Goal: Task Accomplishment & Management: Use online tool/utility

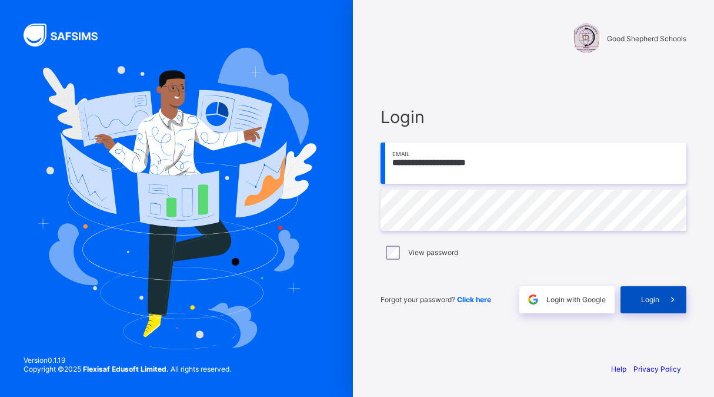
click at [650, 295] on span "Login" at bounding box center [650, 299] width 18 height 9
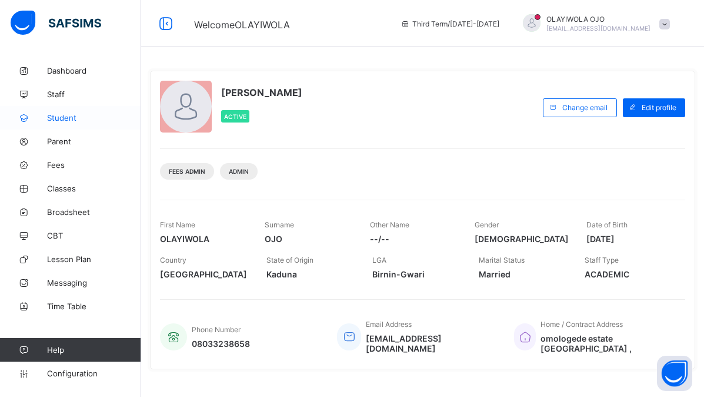
click at [61, 116] on span "Student" at bounding box center [94, 117] width 94 height 9
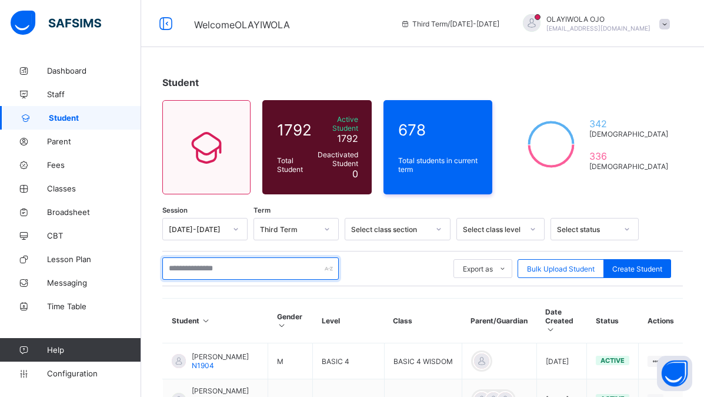
click at [187, 262] on input "text" at bounding box center [250, 268] width 176 height 22
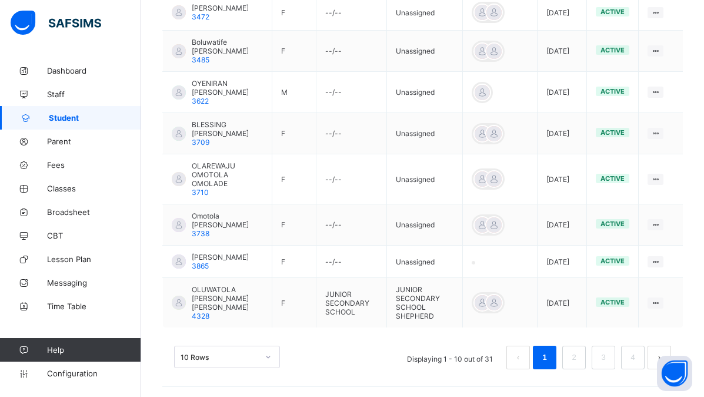
scroll to position [441, 0]
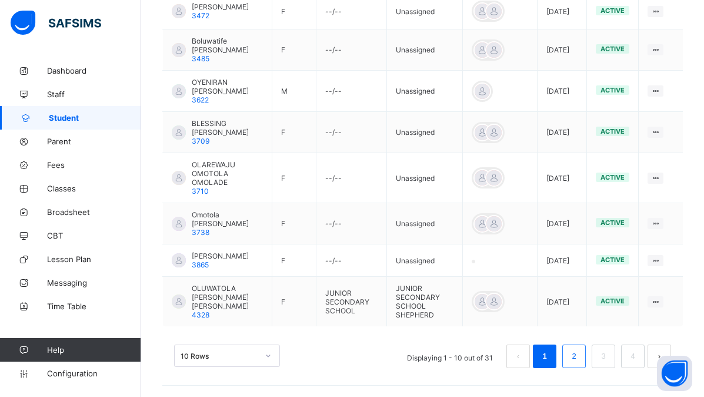
click at [579, 352] on link "2" at bounding box center [573, 355] width 11 height 15
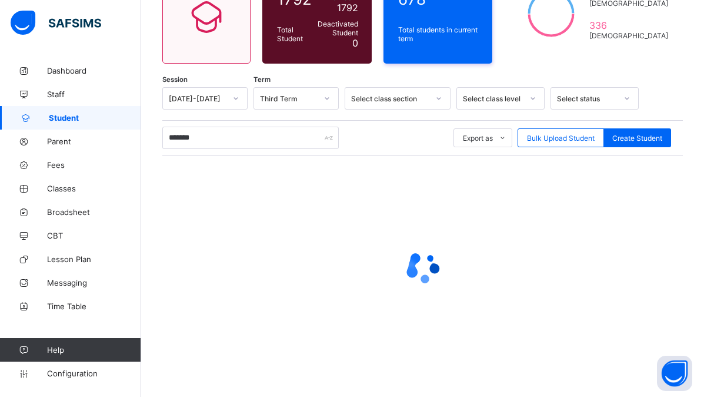
scroll to position [125, 0]
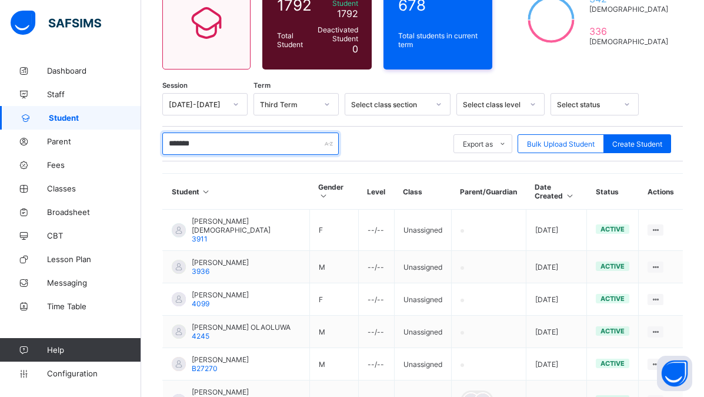
click at [210, 136] on input "*******" at bounding box center [250, 143] width 176 height 22
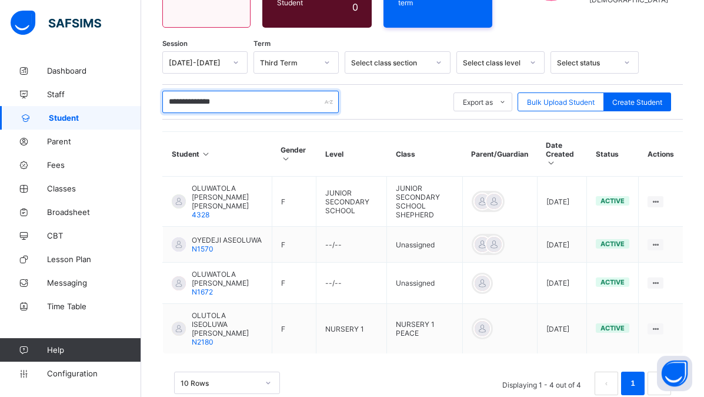
scroll to position [167, 0]
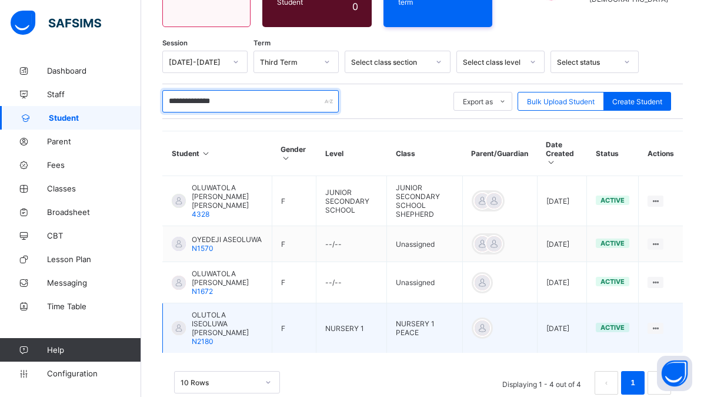
type input "**********"
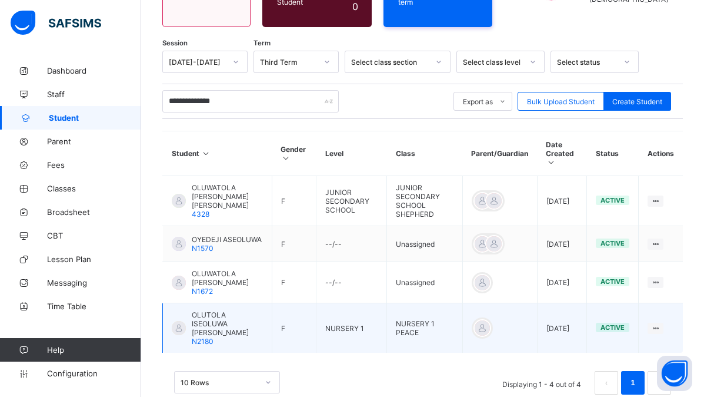
click at [179, 321] on div at bounding box center [179, 328] width 14 height 14
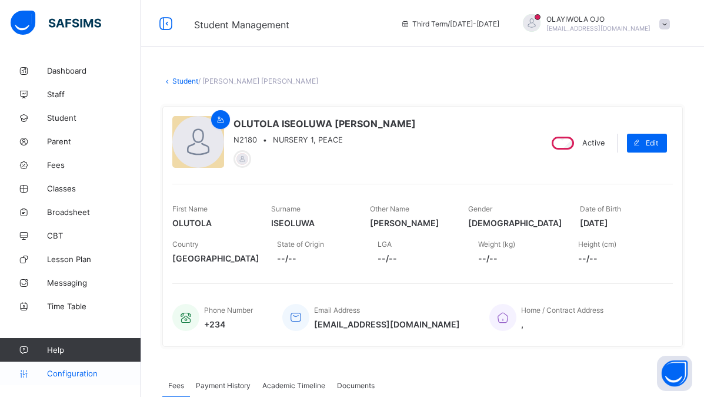
click at [58, 372] on span "Configuration" at bounding box center [94, 372] width 94 height 9
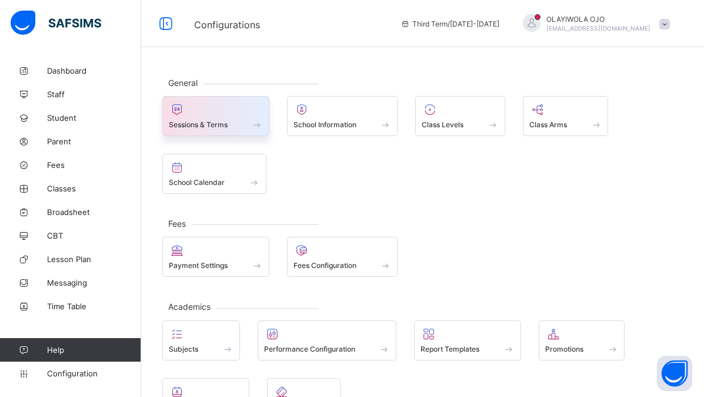
click at [201, 126] on span "Sessions & Terms" at bounding box center [198, 124] width 59 height 9
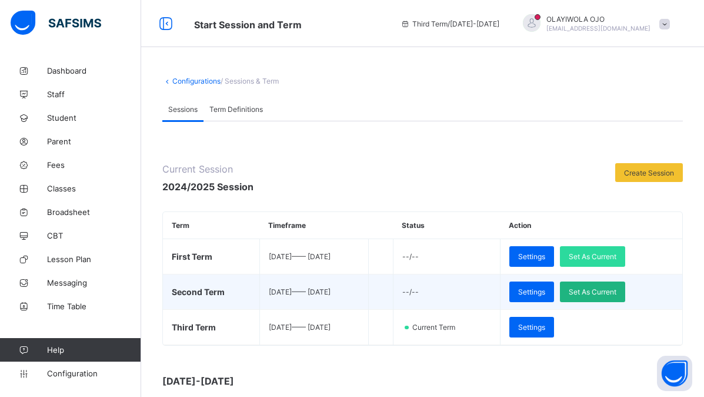
click at [617, 288] on span "Set As Current" at bounding box center [593, 291] width 48 height 9
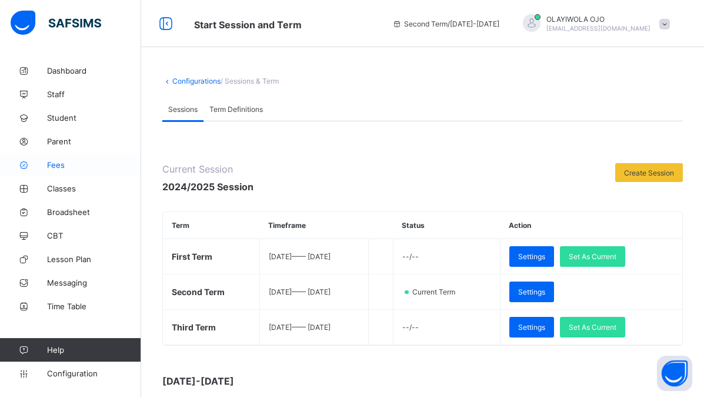
click at [57, 164] on span "Fees" at bounding box center [94, 164] width 94 height 9
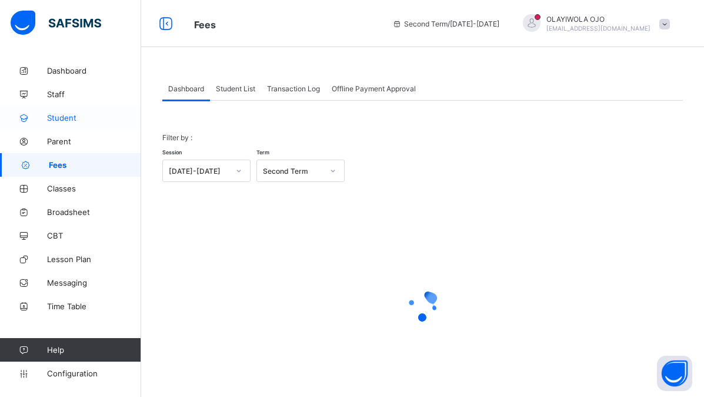
click at [64, 114] on span "Student" at bounding box center [94, 117] width 94 height 9
click at [61, 115] on span "Student" at bounding box center [94, 117] width 94 height 9
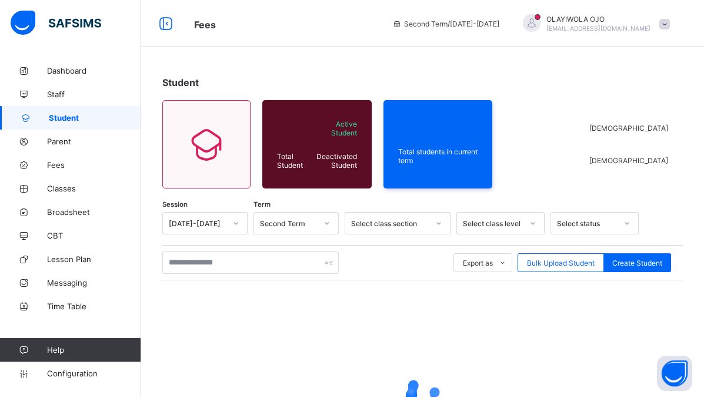
click at [61, 115] on span "Student" at bounding box center [95, 117] width 92 height 9
click at [60, 118] on span "Student" at bounding box center [95, 117] width 92 height 9
click at [62, 115] on span "Student" at bounding box center [95, 117] width 92 height 9
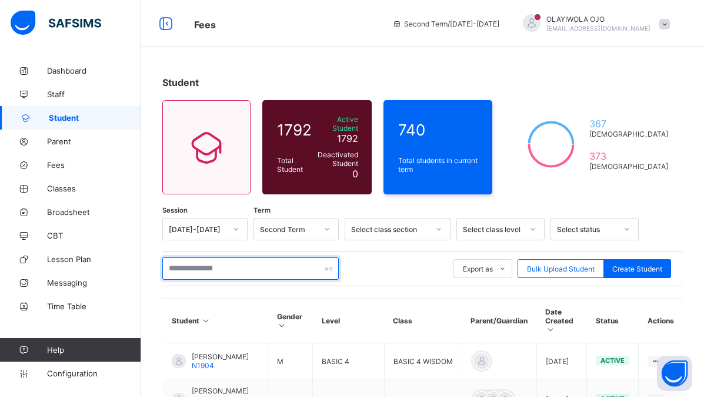
click at [191, 263] on input "text" at bounding box center [250, 268] width 176 height 22
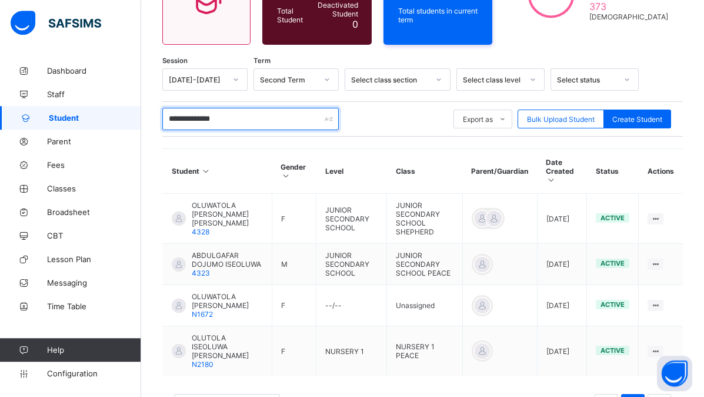
scroll to position [176, 0]
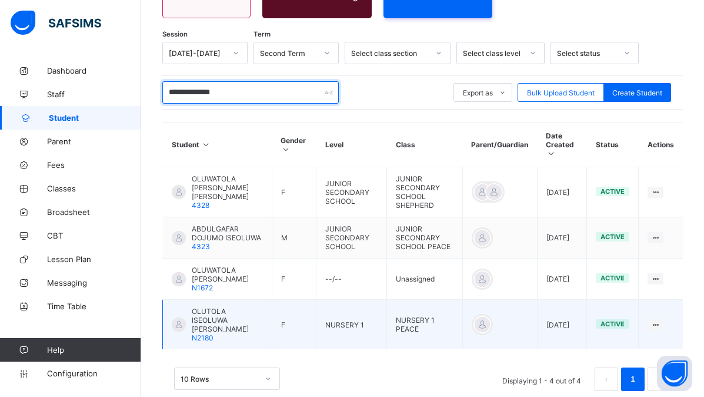
type input "**********"
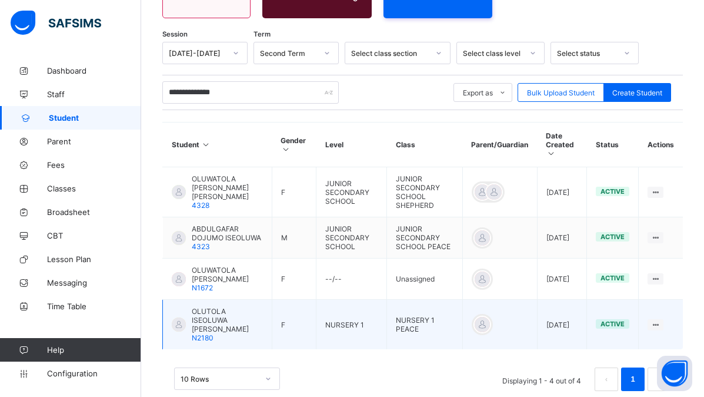
click at [195, 307] on span "OLUTOLA ISEOLUWA [PERSON_NAME]" at bounding box center [227, 320] width 71 height 26
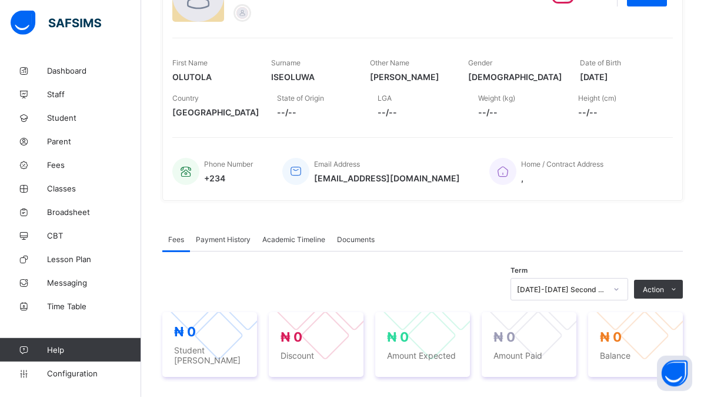
scroll to position [150, 0]
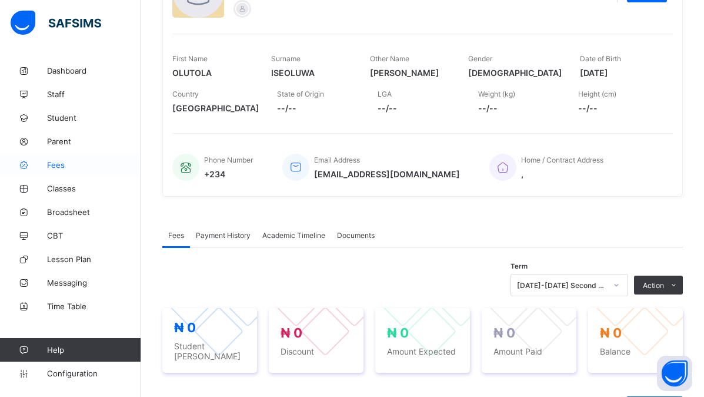
click at [58, 160] on span "Fees" at bounding box center [94, 164] width 94 height 9
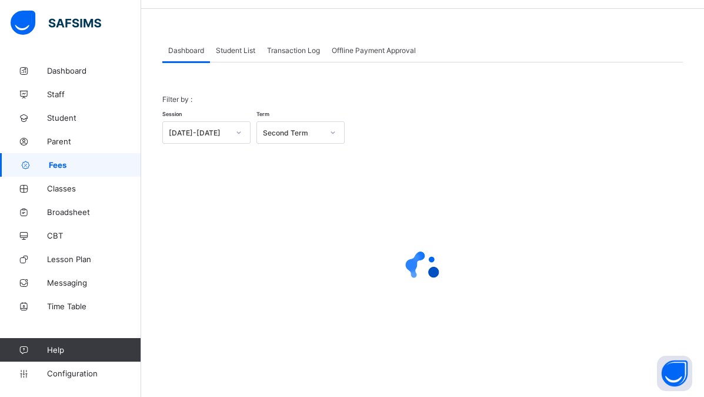
scroll to position [38, 0]
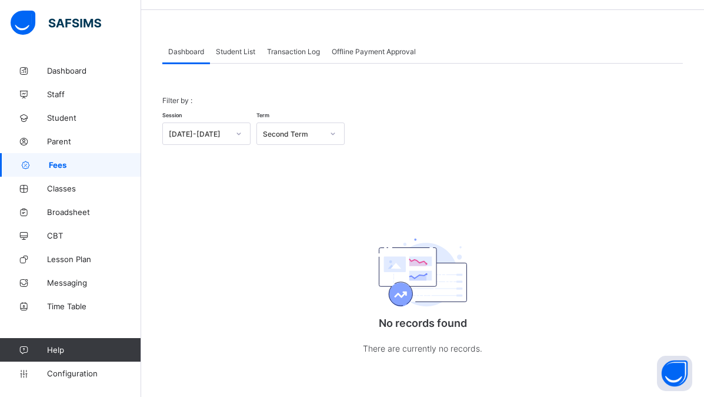
click at [232, 213] on div "Filter by : Session [DATE]-[DATE] Term Second Term No records found There are c…" at bounding box center [422, 231] width 521 height 295
click at [75, 371] on span "Configuration" at bounding box center [94, 372] width 94 height 9
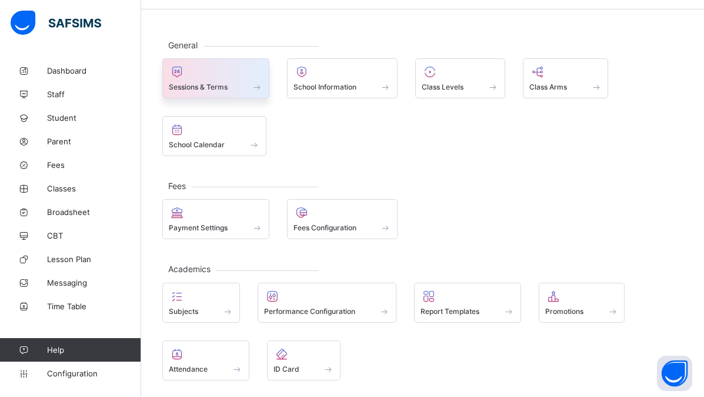
click at [200, 90] on span "Sessions & Terms" at bounding box center [198, 86] width 59 height 9
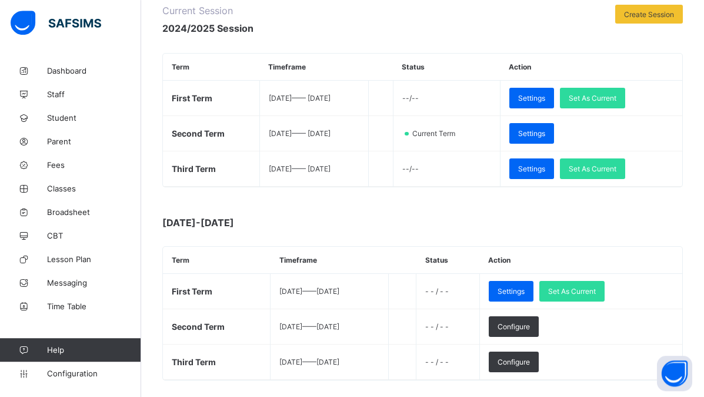
scroll to position [180, 0]
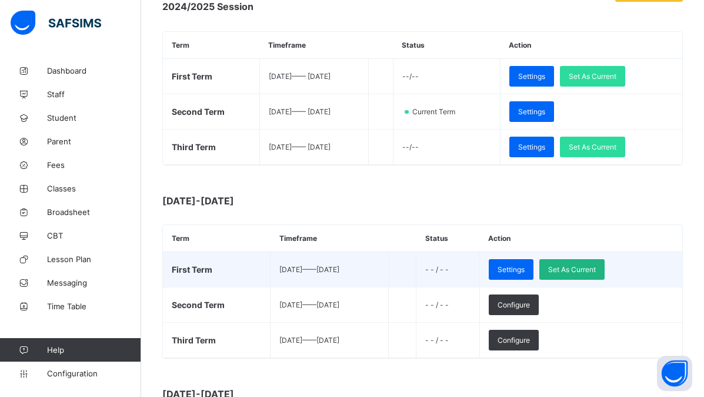
click at [596, 269] on span "Set As Current" at bounding box center [572, 269] width 48 height 9
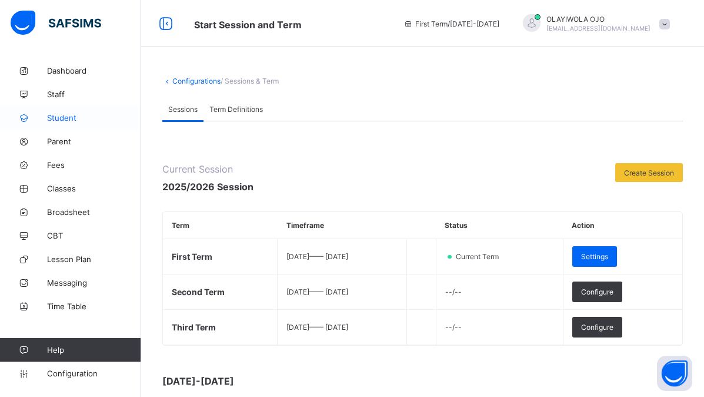
click at [55, 117] on span "Student" at bounding box center [94, 117] width 94 height 9
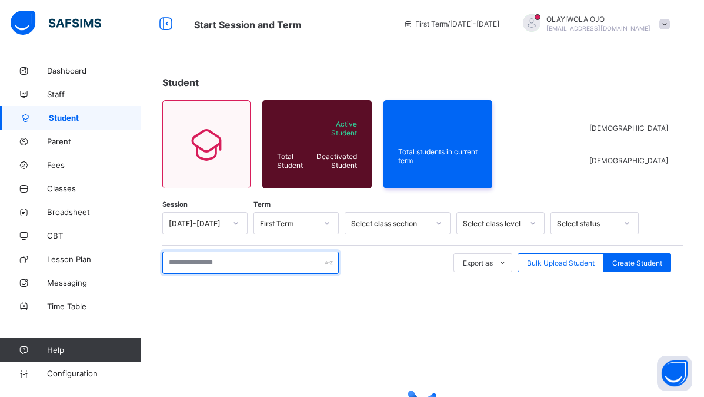
click at [186, 265] on input "text" at bounding box center [250, 262] width 176 height 22
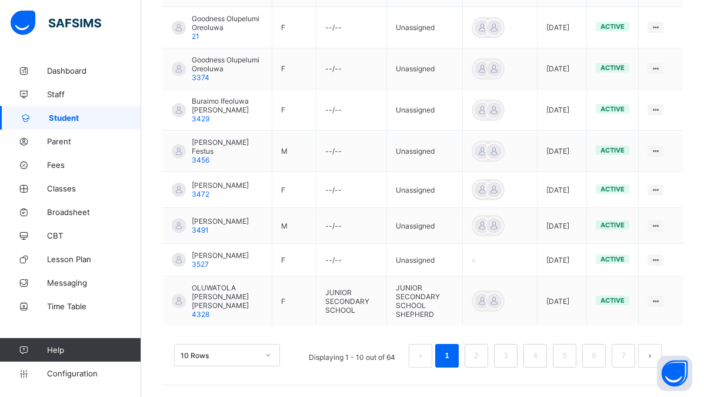
scroll to position [432, 0]
click at [482, 351] on link "2" at bounding box center [476, 355] width 11 height 15
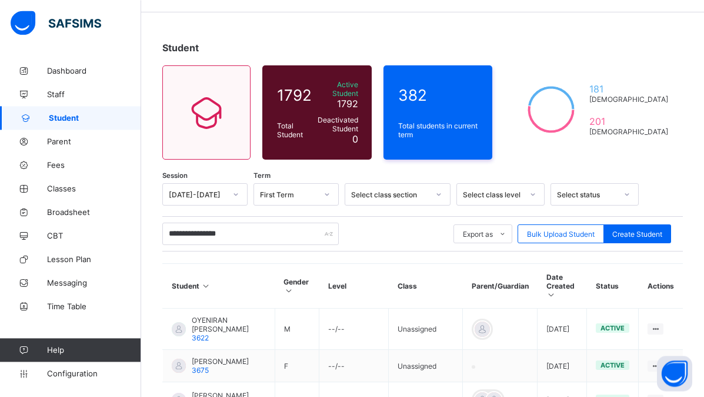
scroll to position [33, 0]
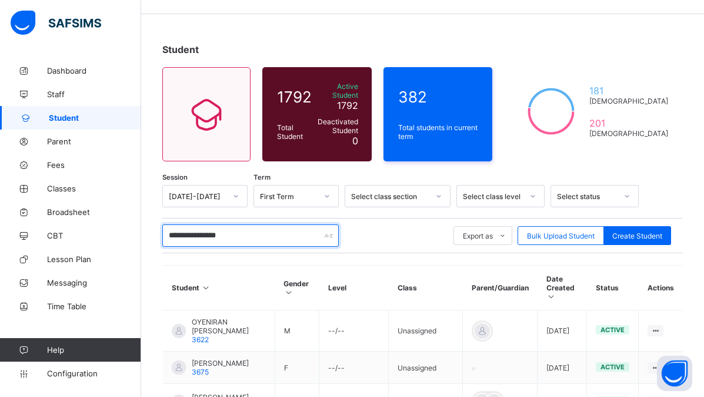
click at [250, 231] on input "**********" at bounding box center [250, 235] width 176 height 22
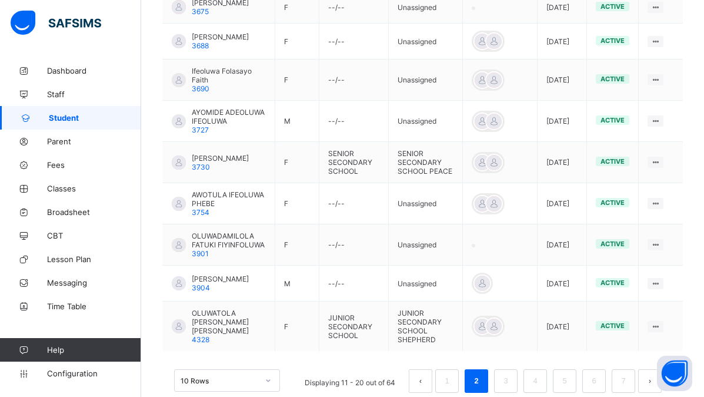
scroll to position [423, 0]
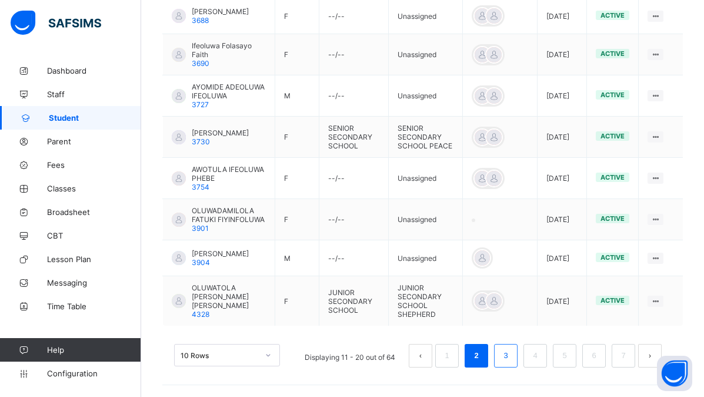
type input "**********"
click at [511, 352] on link "3" at bounding box center [505, 355] width 11 height 15
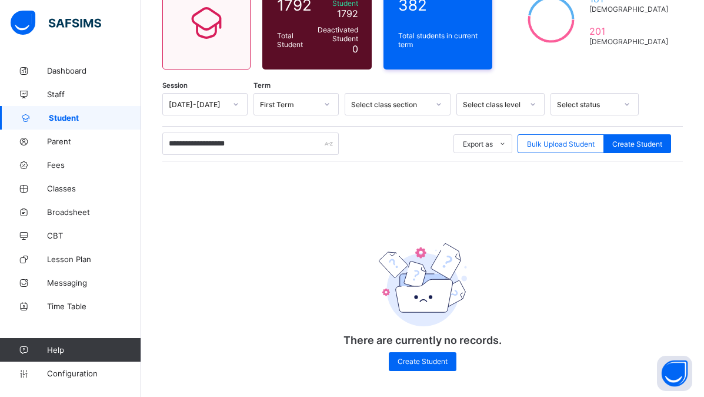
scroll to position [123, 0]
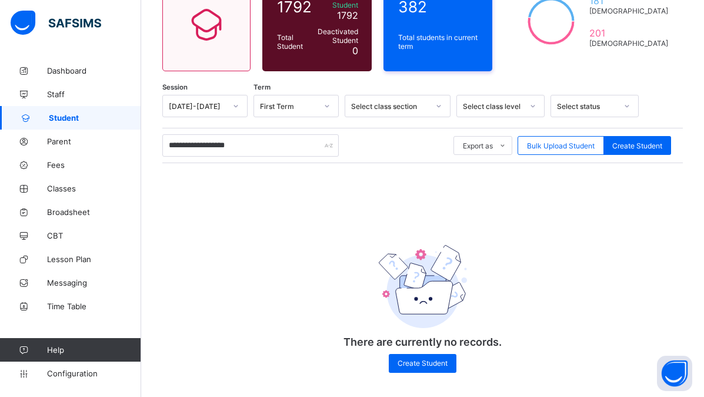
click at [244, 240] on div "**********" at bounding box center [422, 239] width 521 height 289
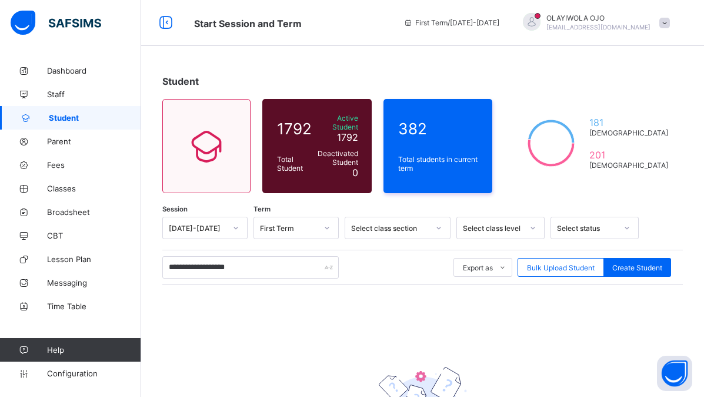
scroll to position [0, 0]
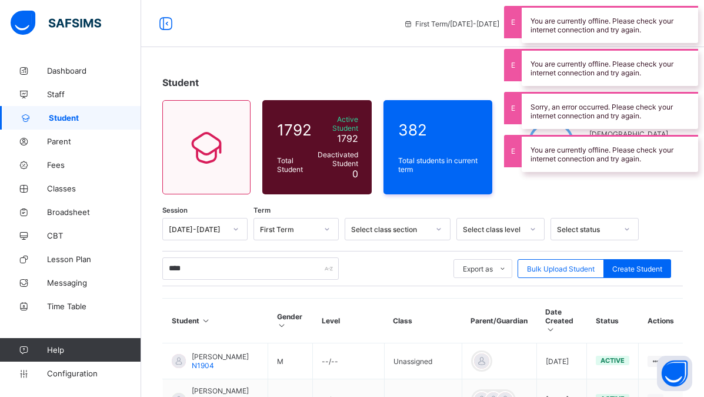
click at [176, 264] on input "****" at bounding box center [250, 268] width 176 height 22
click at [177, 264] on input "****" at bounding box center [250, 268] width 176 height 22
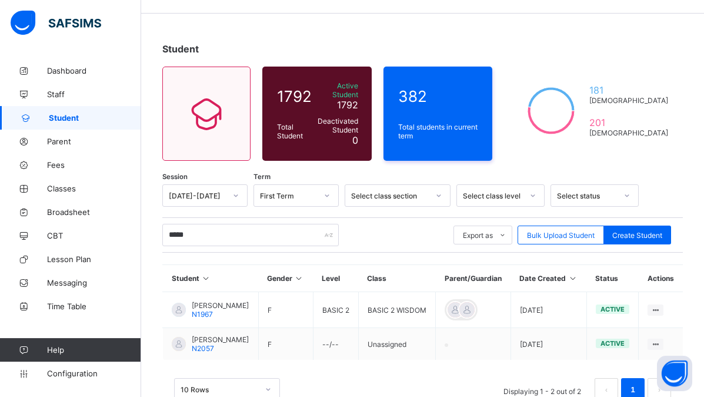
scroll to position [60, 0]
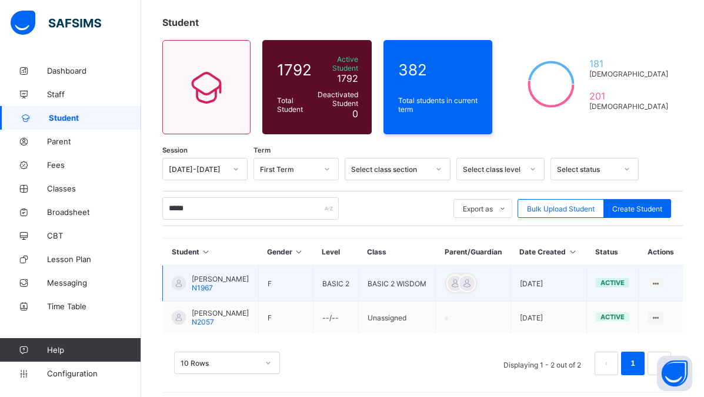
type input "*****"
click at [219, 283] on span "ADAEZE OBIANUJU IGWEBUIKE" at bounding box center [220, 278] width 57 height 9
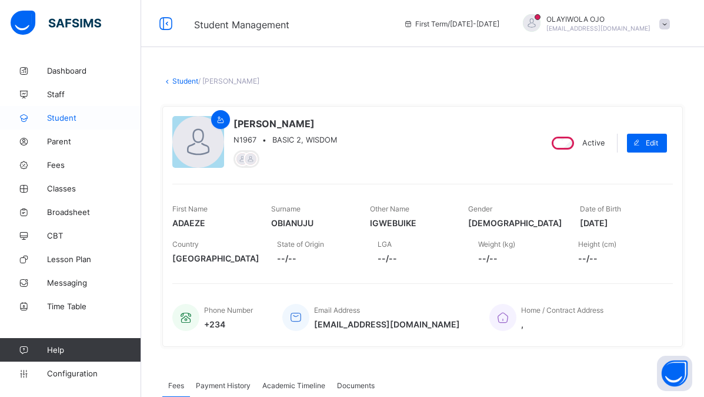
click at [59, 116] on span "Student" at bounding box center [94, 117] width 94 height 9
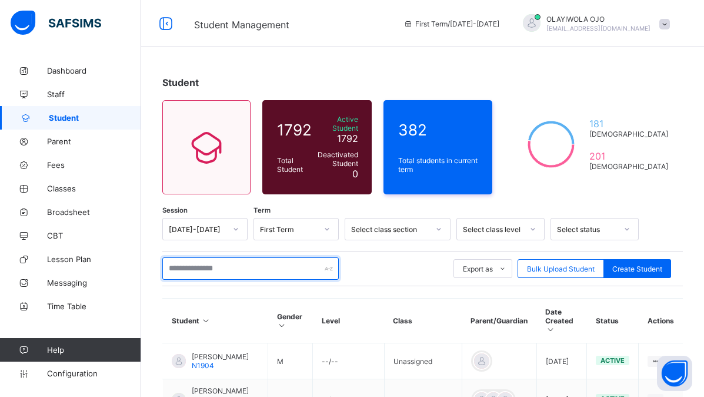
click at [203, 260] on input "text" at bounding box center [250, 268] width 176 height 22
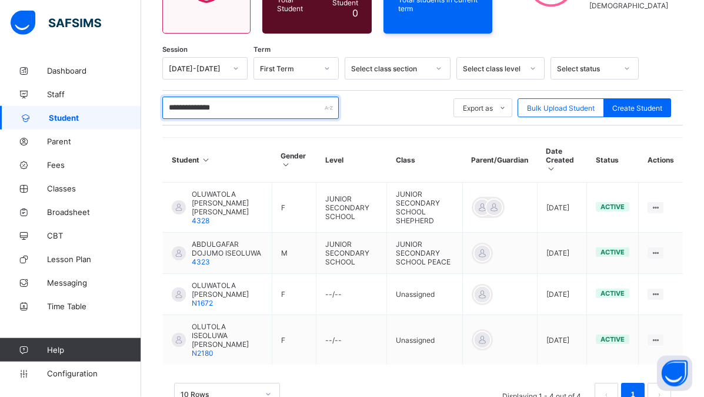
scroll to position [176, 0]
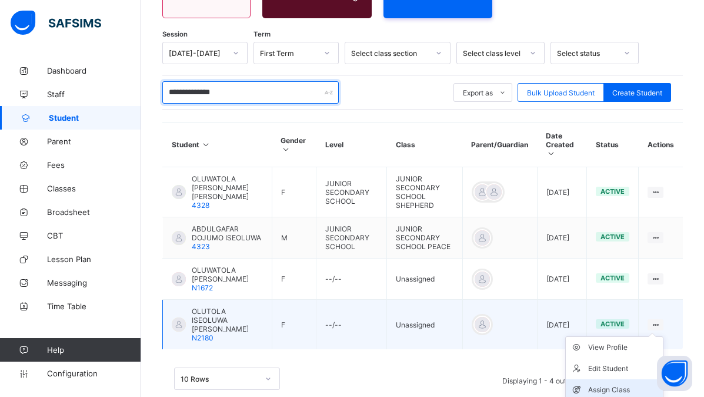
type input "**********"
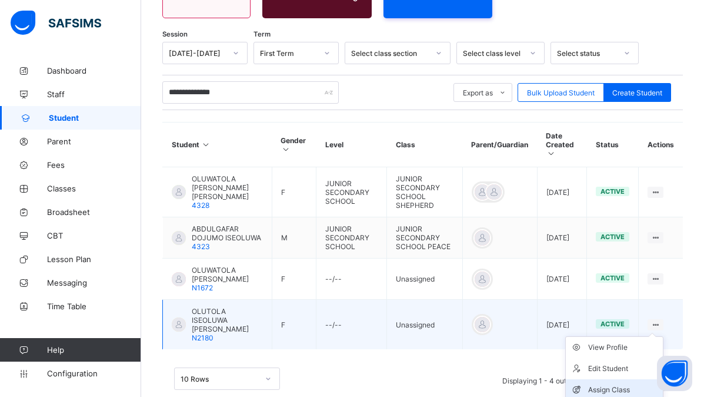
click at [625, 384] on div "Assign Class" at bounding box center [623, 390] width 70 height 12
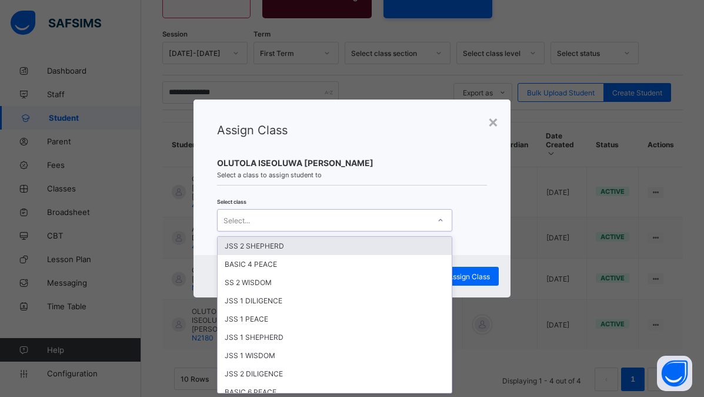
click at [257, 222] on div "Select..." at bounding box center [324, 220] width 212 height 16
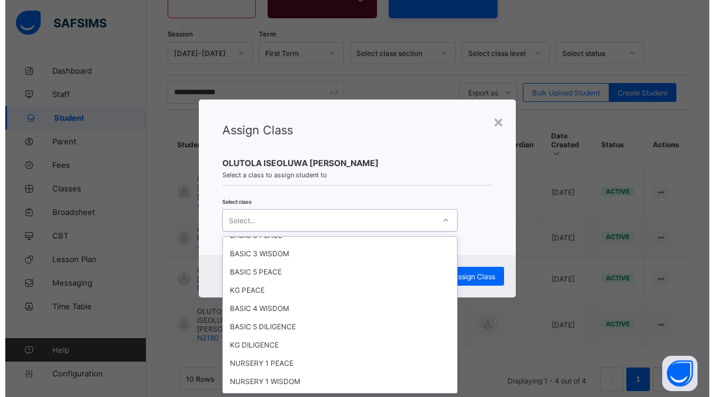
scroll to position [529, 0]
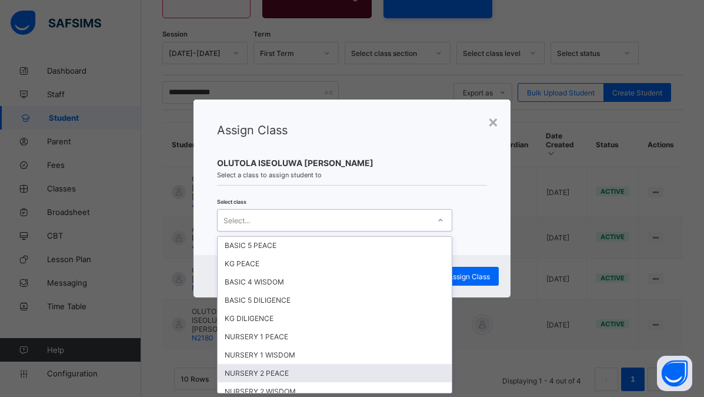
click at [264, 371] on div "NURSERY 2 PEACE" at bounding box center [335, 373] width 234 height 18
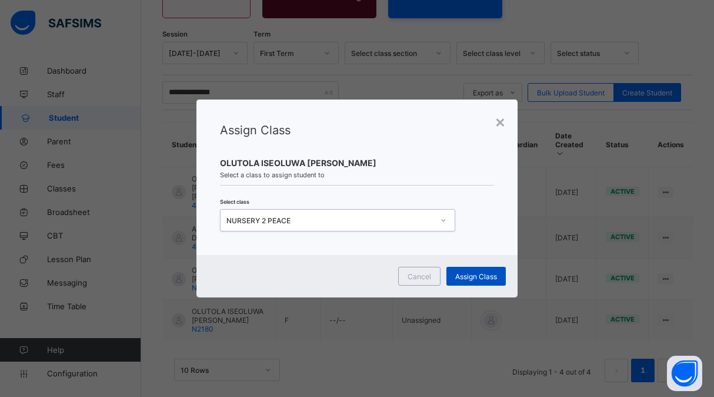
click at [462, 276] on span "Assign Class" at bounding box center [476, 276] width 42 height 9
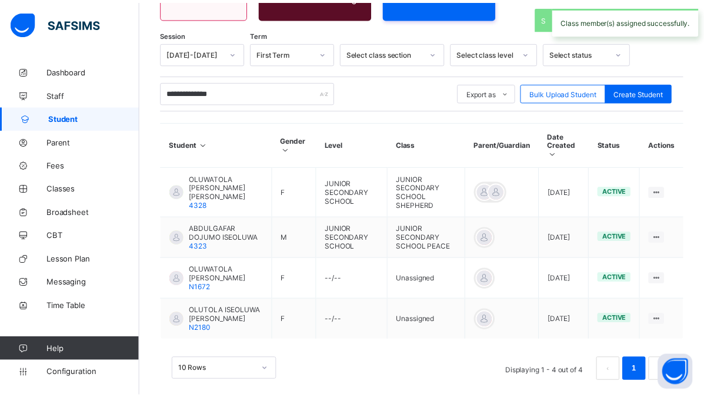
scroll to position [125, 0]
